Goal: Transaction & Acquisition: Purchase product/service

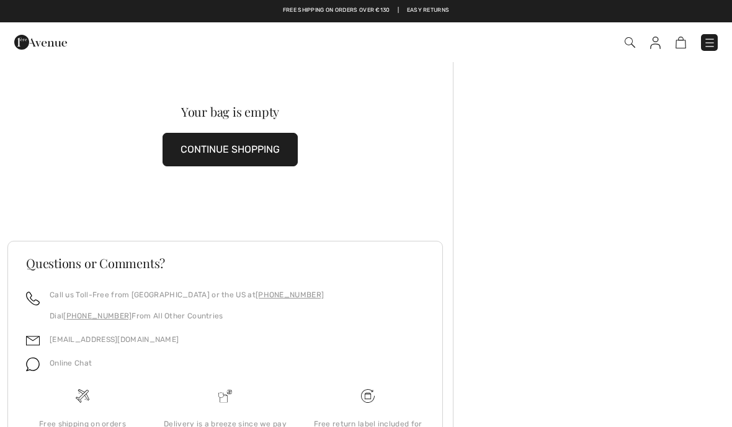
click at [385, 257] on h3 "Questions or Comments?" at bounding box center [225, 263] width 398 height 12
click at [711, 45] on img at bounding box center [709, 43] width 12 height 12
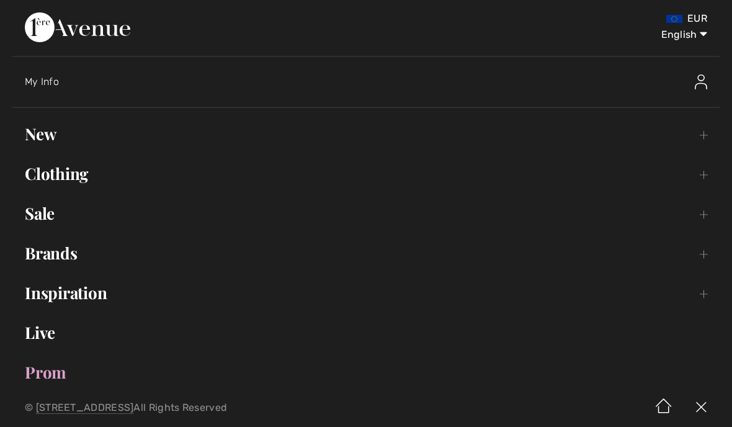
click at [37, 123] on link "New Toggle submenu" at bounding box center [365, 133] width 707 height 27
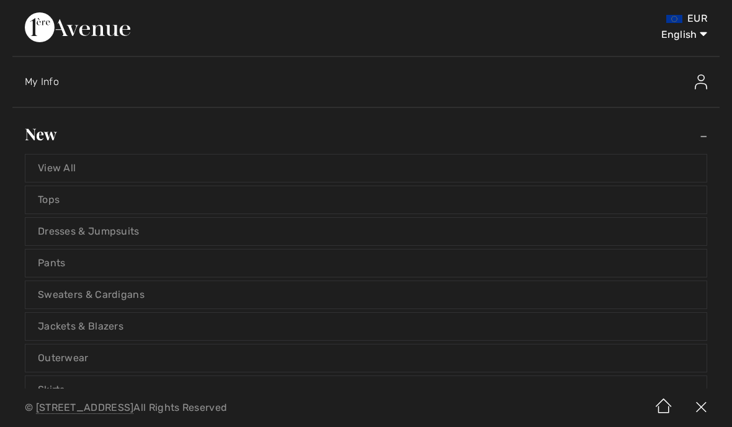
click at [64, 168] on link "View All" at bounding box center [365, 167] width 681 height 27
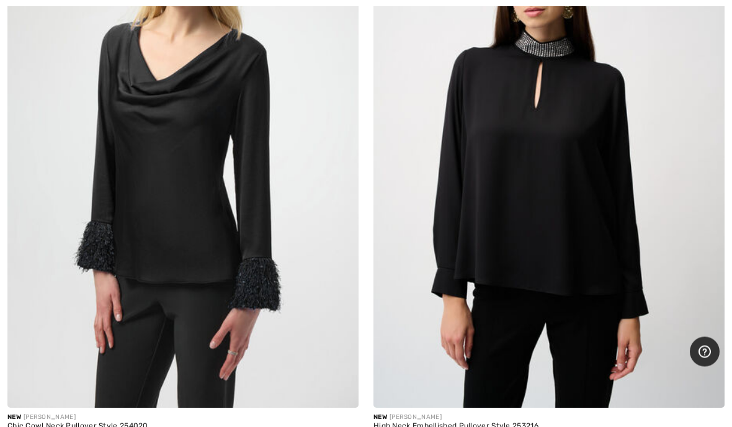
scroll to position [14836, 0]
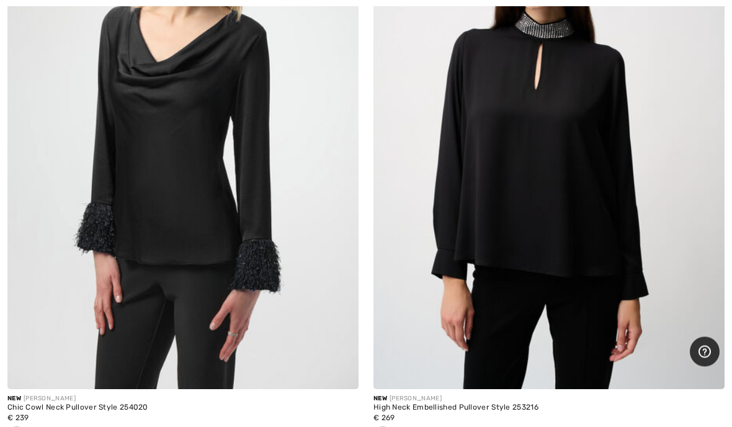
click at [404, 426] on span at bounding box center [401, 433] width 10 height 10
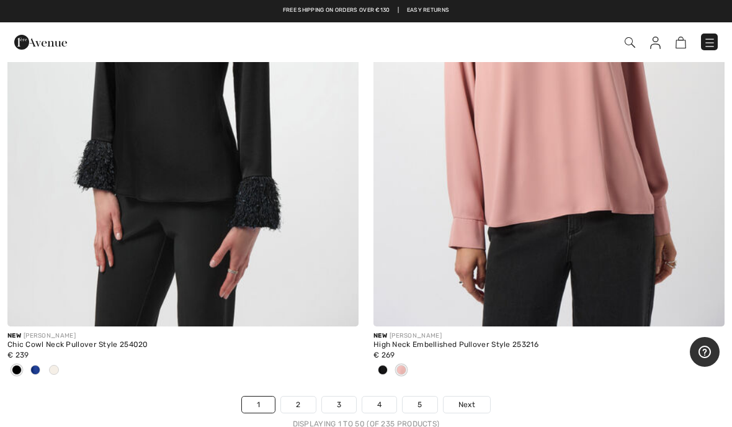
scroll to position [14877, 0]
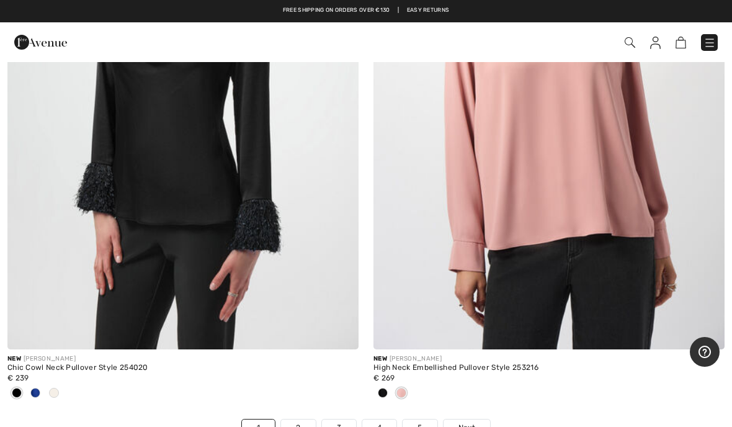
click at [472, 422] on span "Next" at bounding box center [466, 427] width 17 height 11
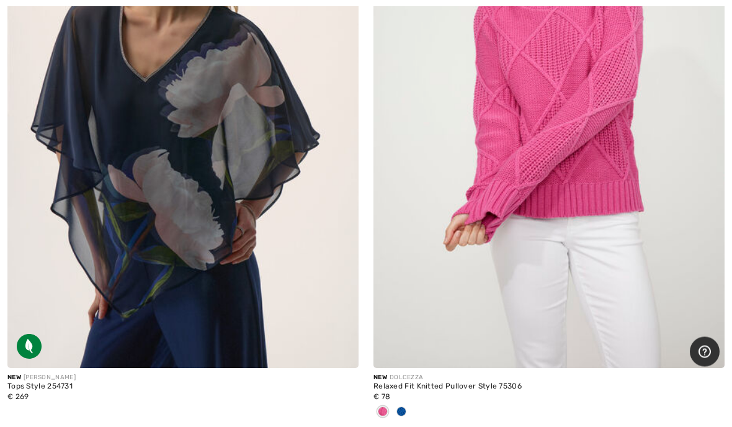
scroll to position [13532, 0]
click at [404, 406] on span at bounding box center [401, 411] width 10 height 10
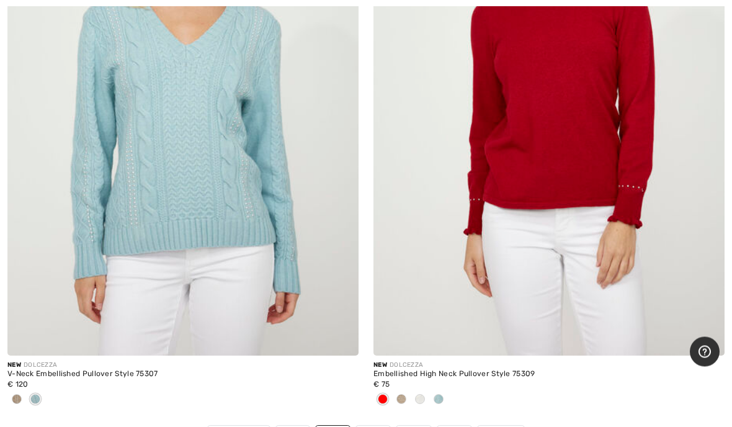
scroll to position [14830, 0]
click at [438, 394] on span at bounding box center [438, 399] width 10 height 10
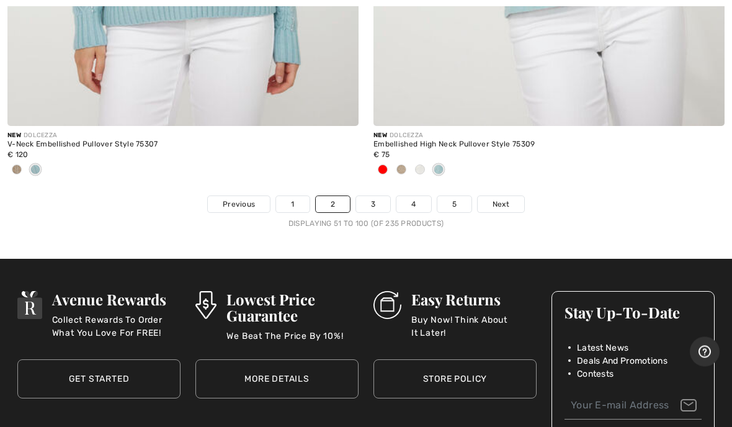
scroll to position [15040, 0]
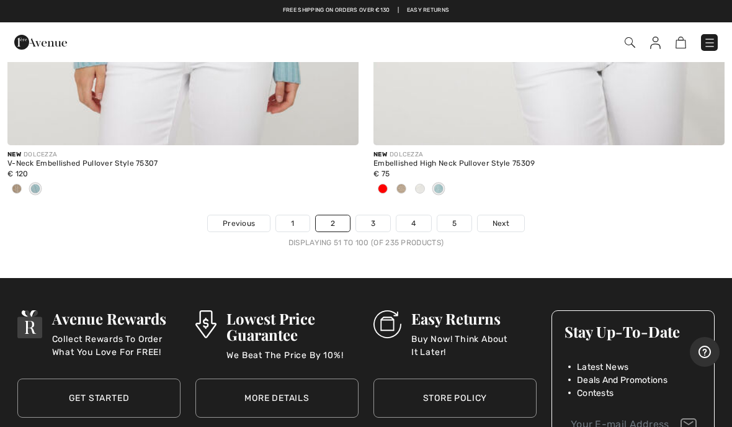
click at [508, 218] on span "Next" at bounding box center [500, 223] width 17 height 11
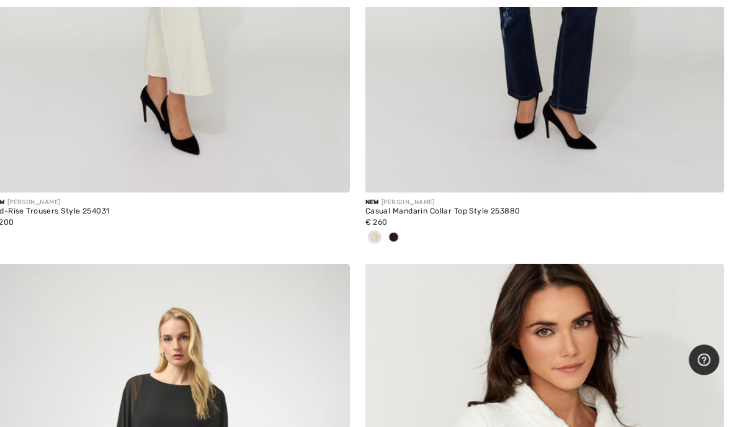
scroll to position [4116, 0]
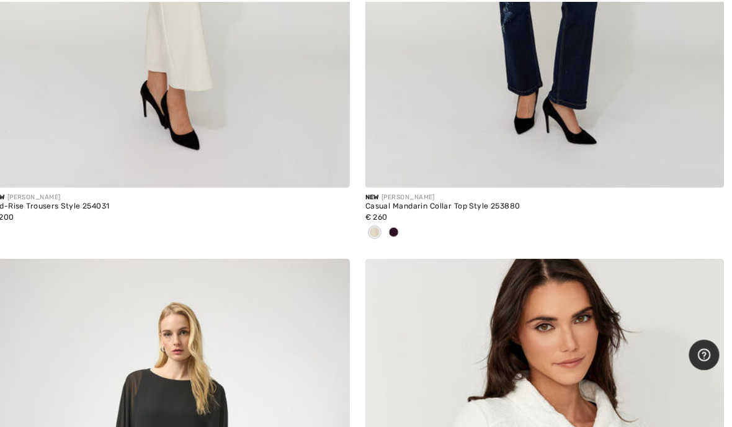
click at [396, 227] on span at bounding box center [401, 232] width 10 height 10
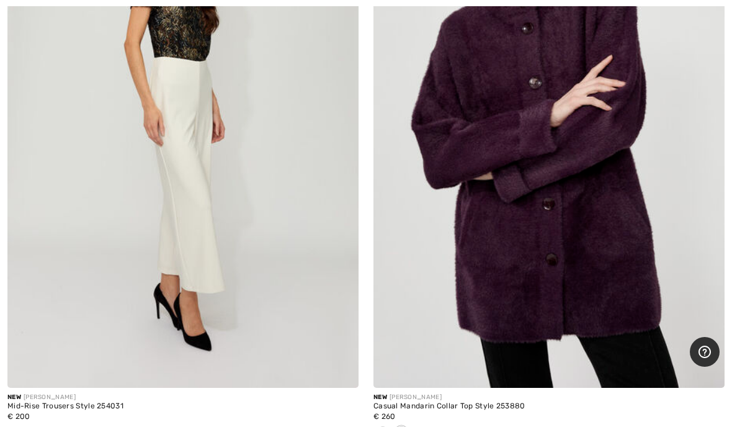
scroll to position [3917, 0]
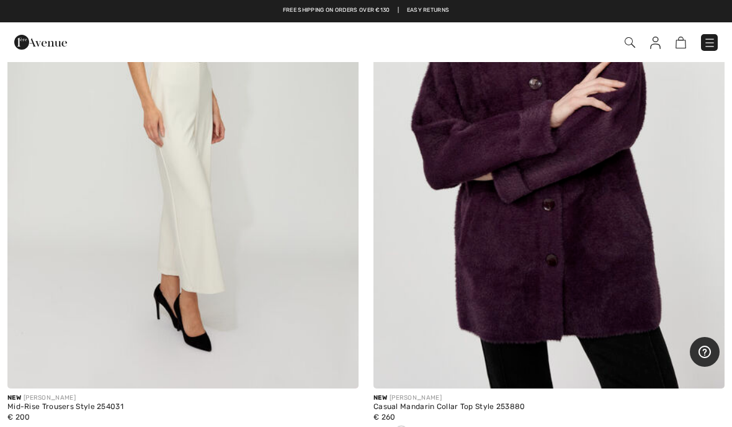
click at [617, 267] on img at bounding box center [548, 125] width 351 height 526
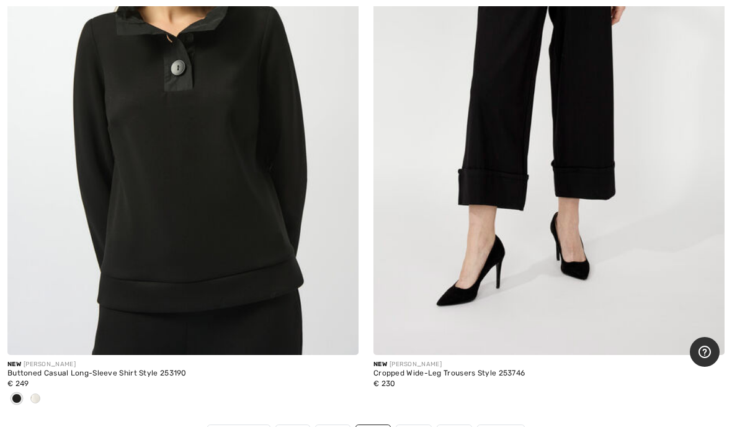
scroll to position [14834, 0]
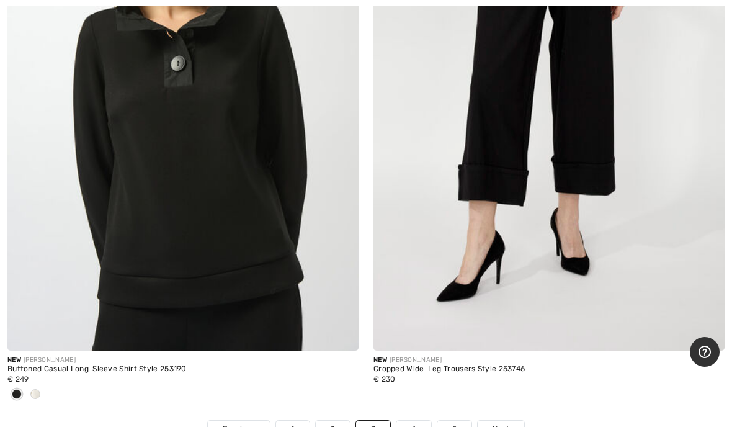
click at [40, 384] on div at bounding box center [35, 394] width 19 height 20
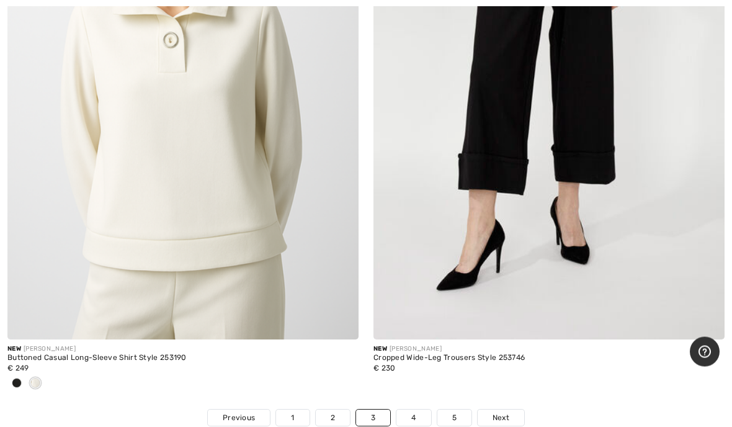
scroll to position [14846, 0]
click at [513, 409] on link "Next" at bounding box center [500, 417] width 46 height 16
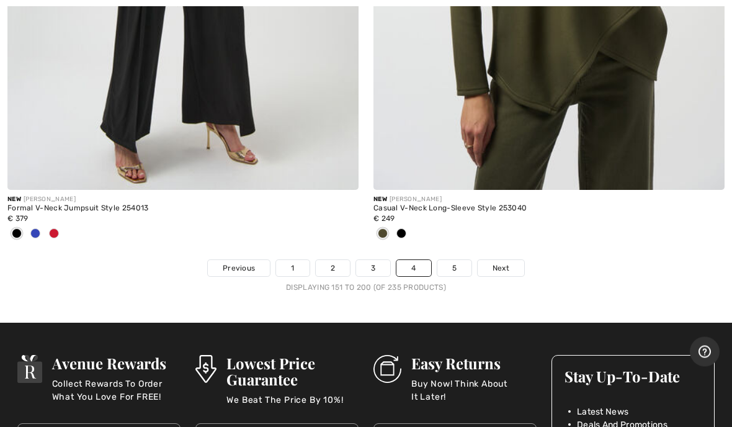
scroll to position [15097, 0]
click at [510, 260] on link "Next" at bounding box center [500, 268] width 46 height 16
click at [512, 260] on link "Next" at bounding box center [500, 268] width 46 height 16
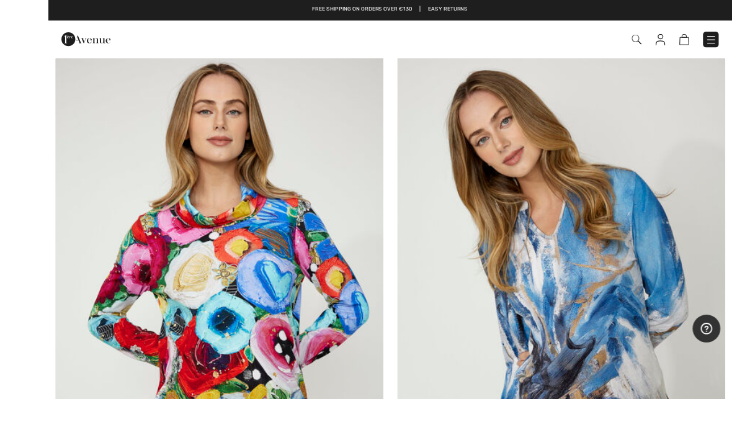
scroll to position [1331, 0]
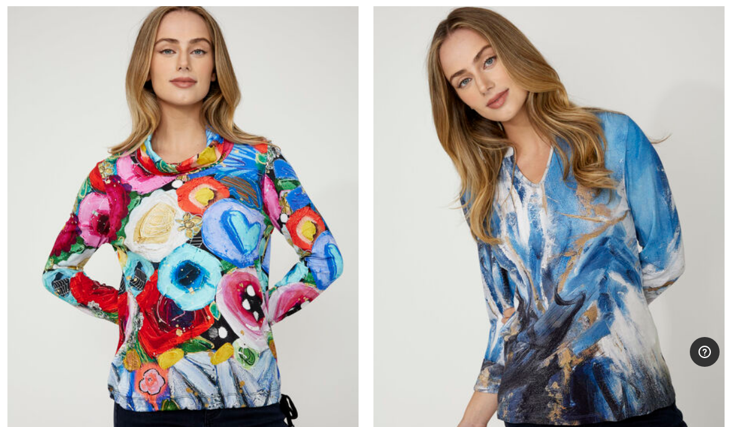
click at [276, 270] on img at bounding box center [182, 255] width 351 height 526
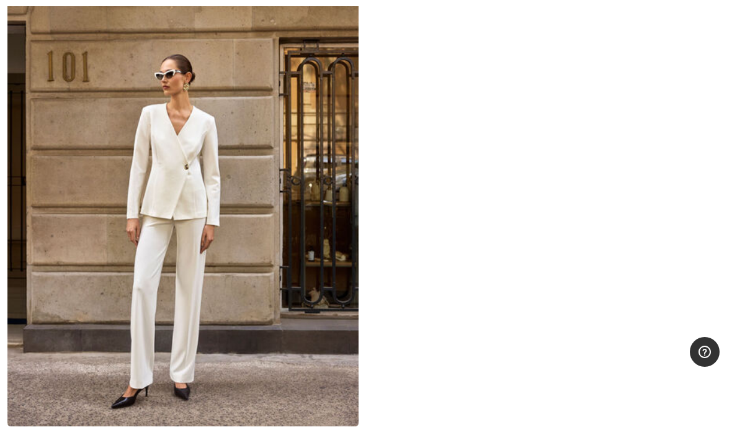
scroll to position [10393, 0]
